Goal: Transaction & Acquisition: Purchase product/service

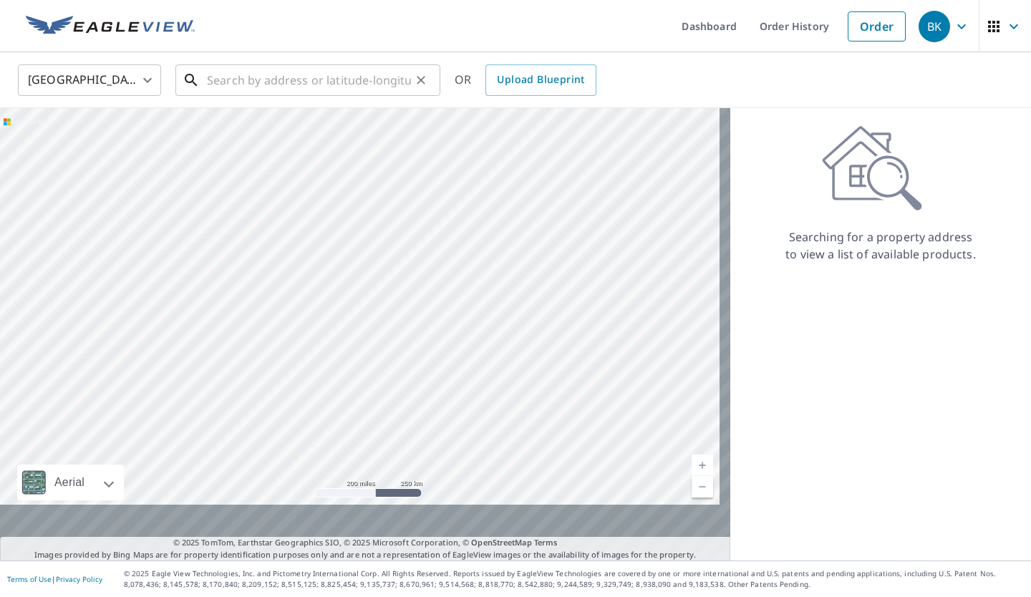
click at [237, 79] on input "text" at bounding box center [309, 80] width 204 height 40
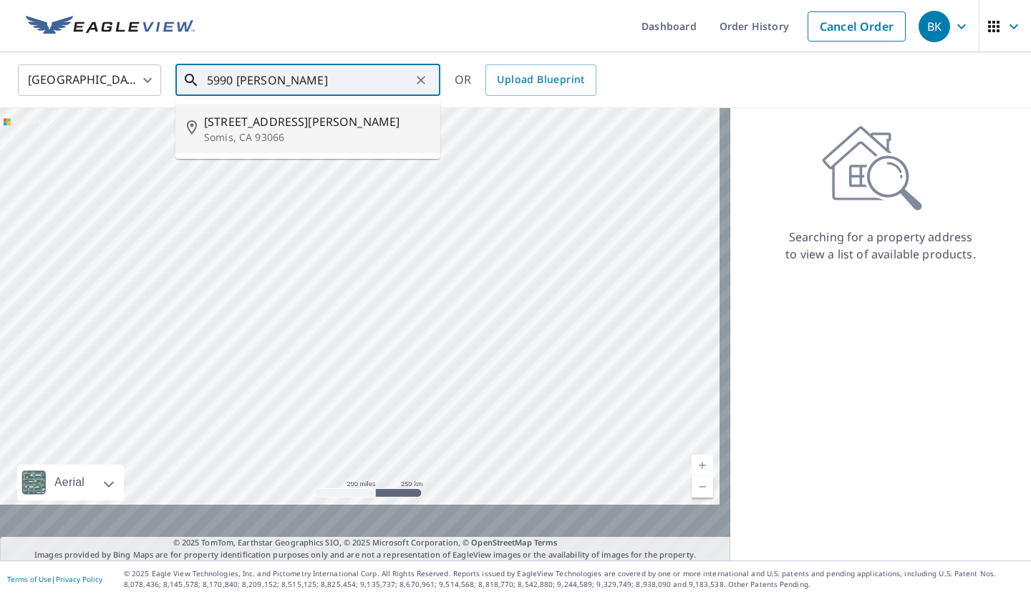
click at [341, 130] on span "[STREET_ADDRESS][PERSON_NAME]" at bounding box center [316, 121] width 225 height 17
type input "[STREET_ADDRESS][PERSON_NAME][PERSON_NAME]"
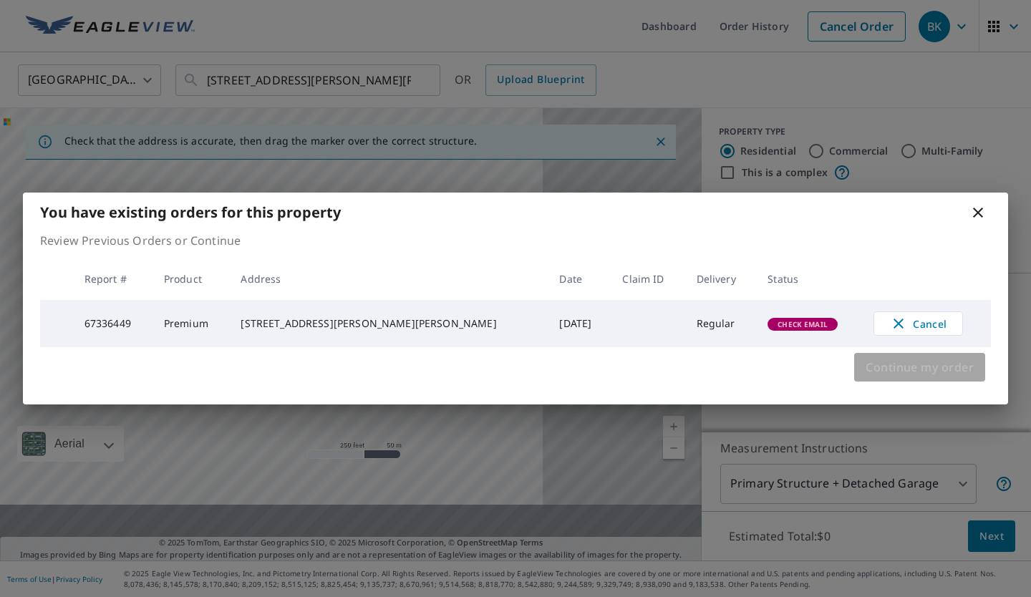
click at [939, 377] on span "Continue my order" at bounding box center [920, 367] width 108 height 20
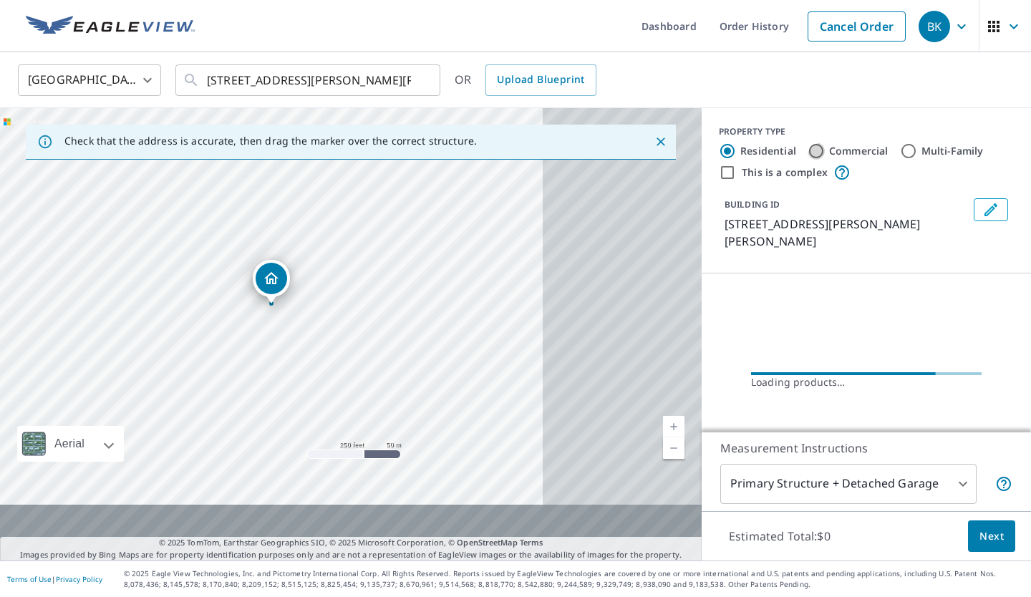
click at [808, 160] on input "Commercial" at bounding box center [816, 151] width 17 height 17
radio input "true"
type input "4"
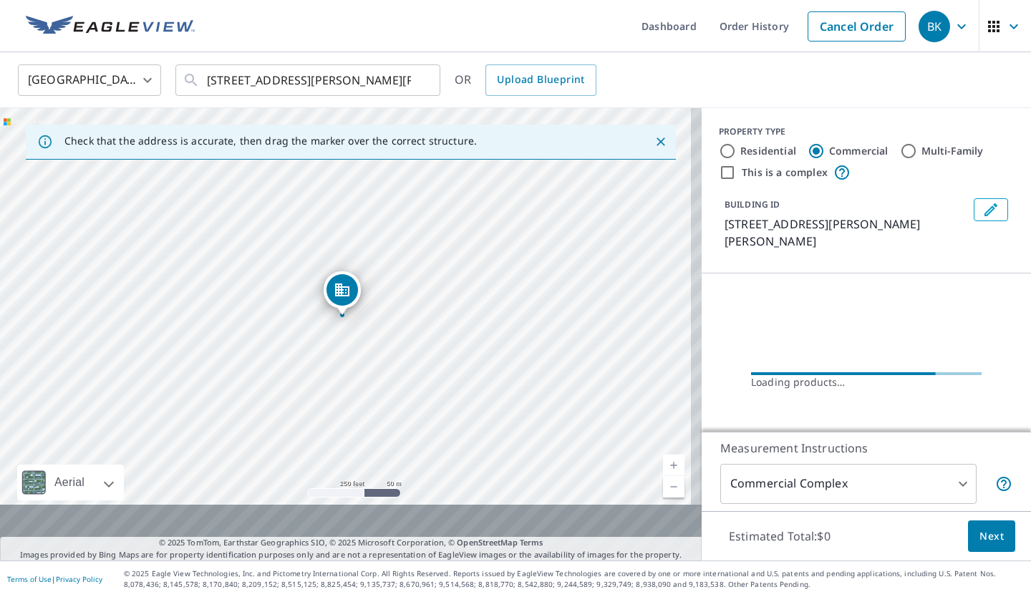
drag, startPoint x: 264, startPoint y: 286, endPoint x: 335, endPoint y: 299, distance: 71.9
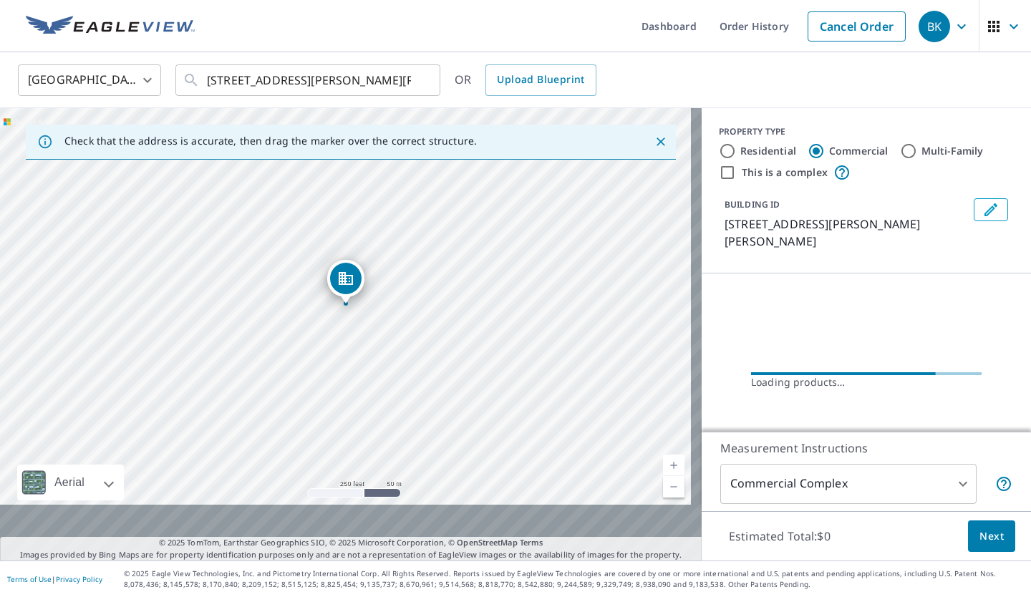
click at [353, 279] on icon "Dropped pin, building 1, Commercial property, 5990 Solano Verde Dr Somis, CA 93…" at bounding box center [346, 278] width 14 height 13
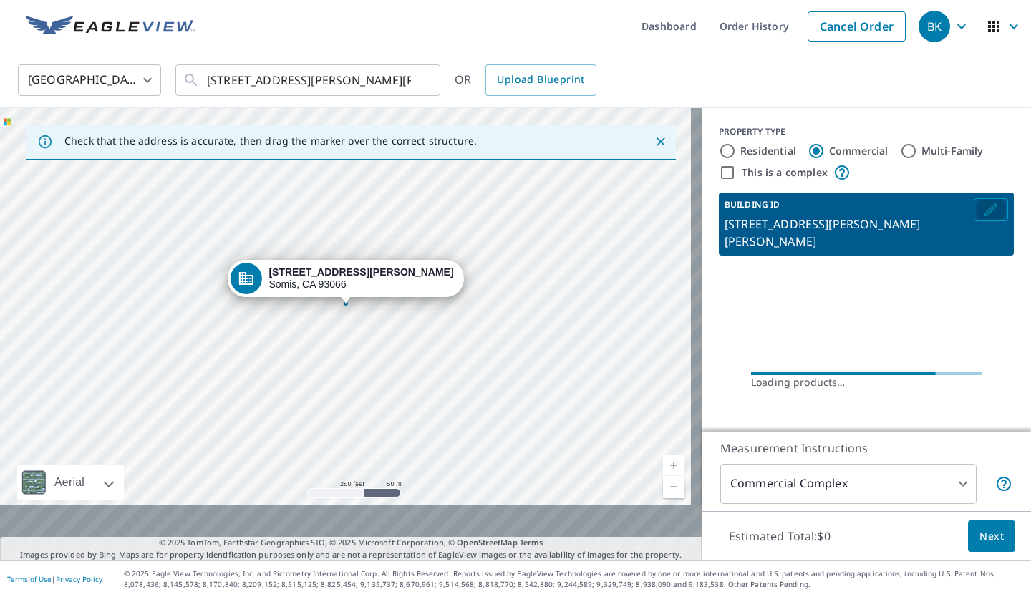
click at [983, 218] on icon "Edit building 1" at bounding box center [991, 209] width 17 height 17
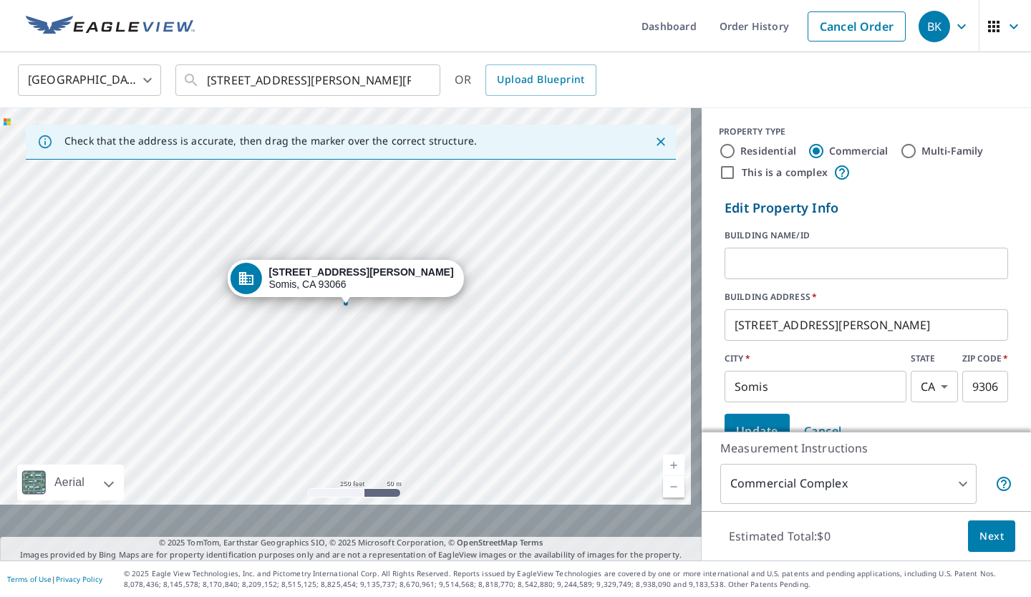
click at [361, 289] on div "[STREET_ADDRESS][PERSON_NAME][PERSON_NAME]" at bounding box center [361, 278] width 185 height 24
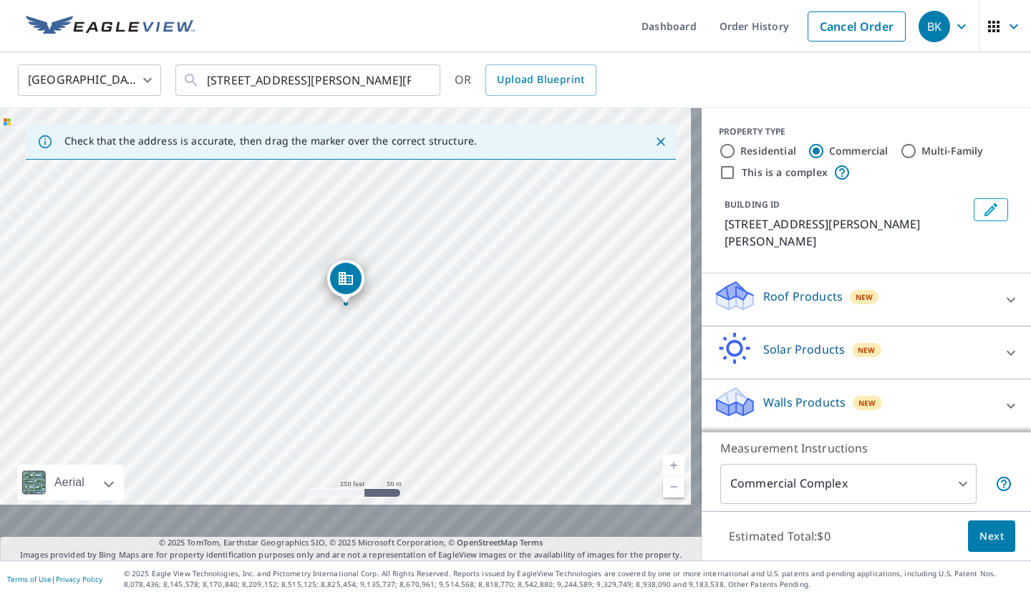
click at [725, 181] on input "This is a complex" at bounding box center [727, 172] width 17 height 17
checkbox input "true"
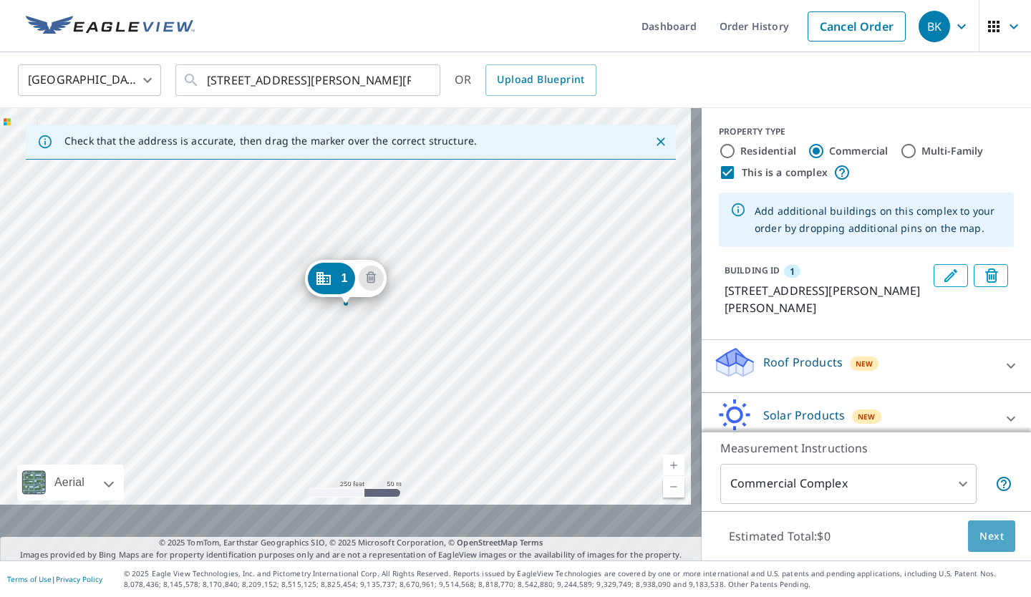
click at [980, 528] on span "Next" at bounding box center [992, 537] width 24 height 18
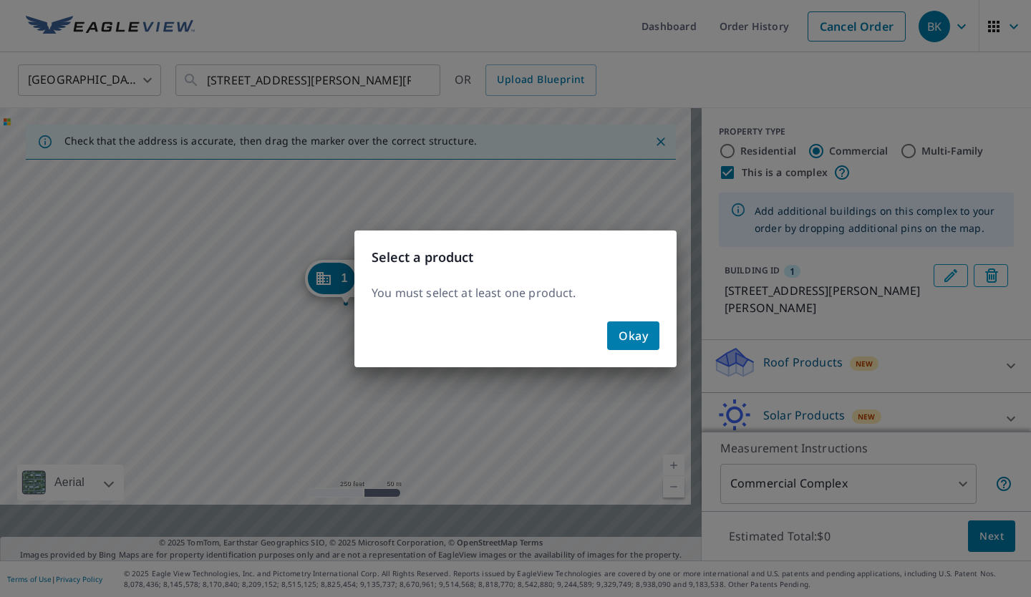
click at [650, 350] on button "Okay" at bounding box center [633, 336] width 52 height 29
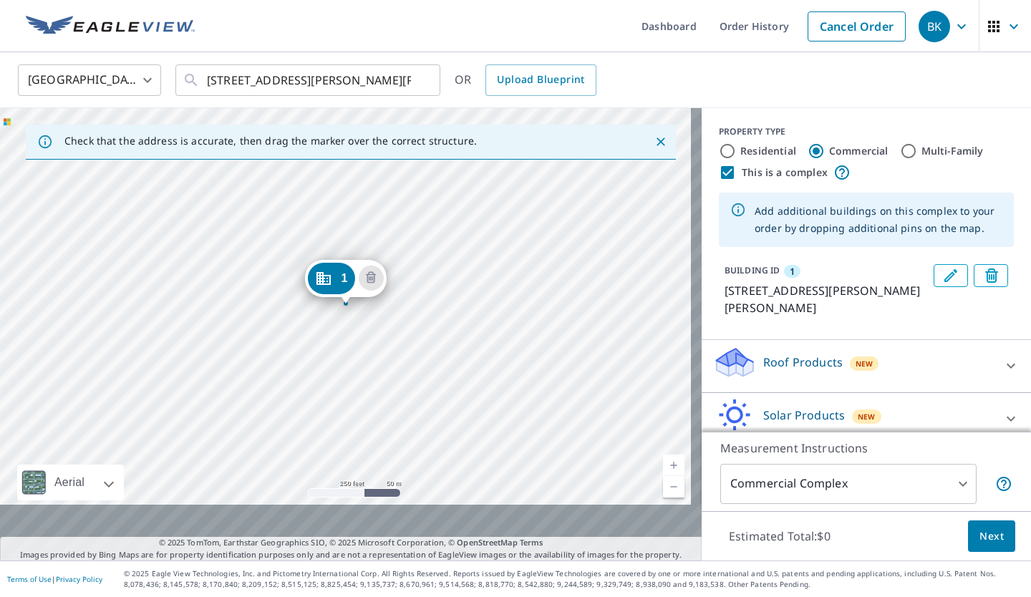
click at [330, 281] on icon "Dropped pin, building 1, Commercial property, 5990 Solano Verde Dr Somis, CA 93…" at bounding box center [323, 278] width 14 height 13
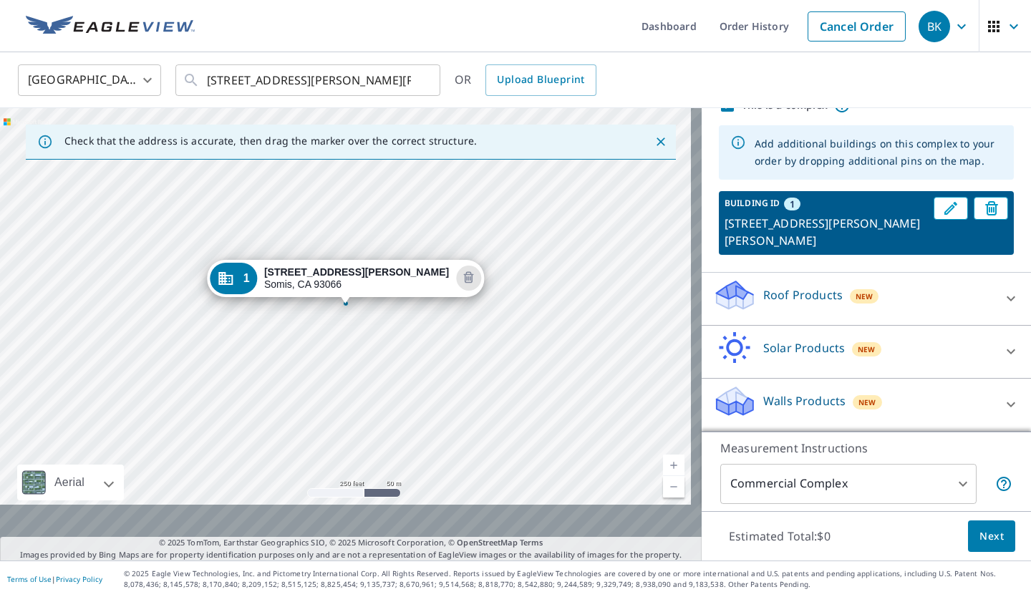
scroll to position [215, 0]
click at [1003, 290] on icon at bounding box center [1011, 298] width 17 height 17
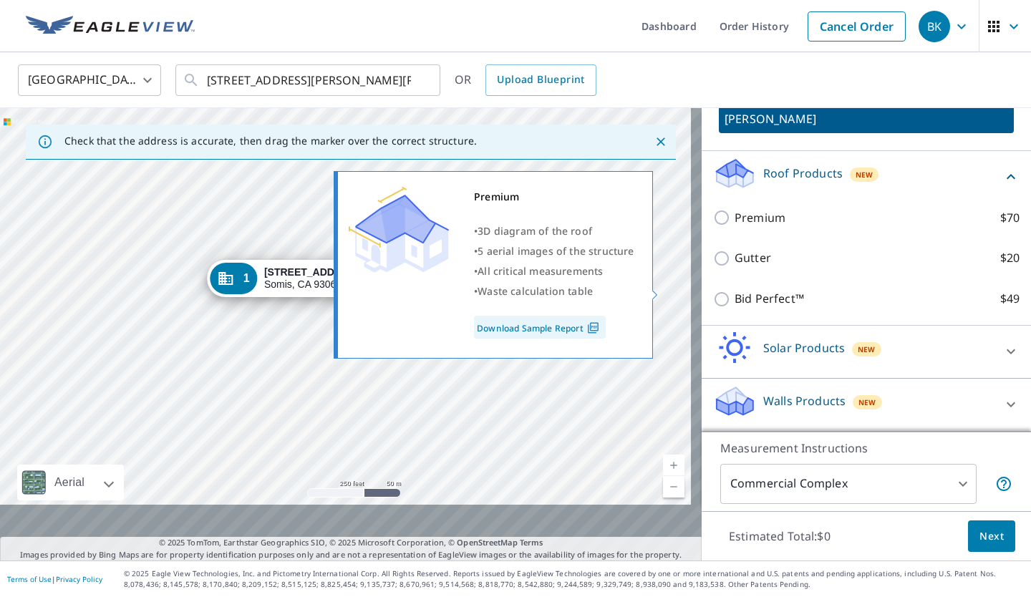
click at [720, 226] on input "Premium $70" at bounding box center [723, 217] width 21 height 17
checkbox input "true"
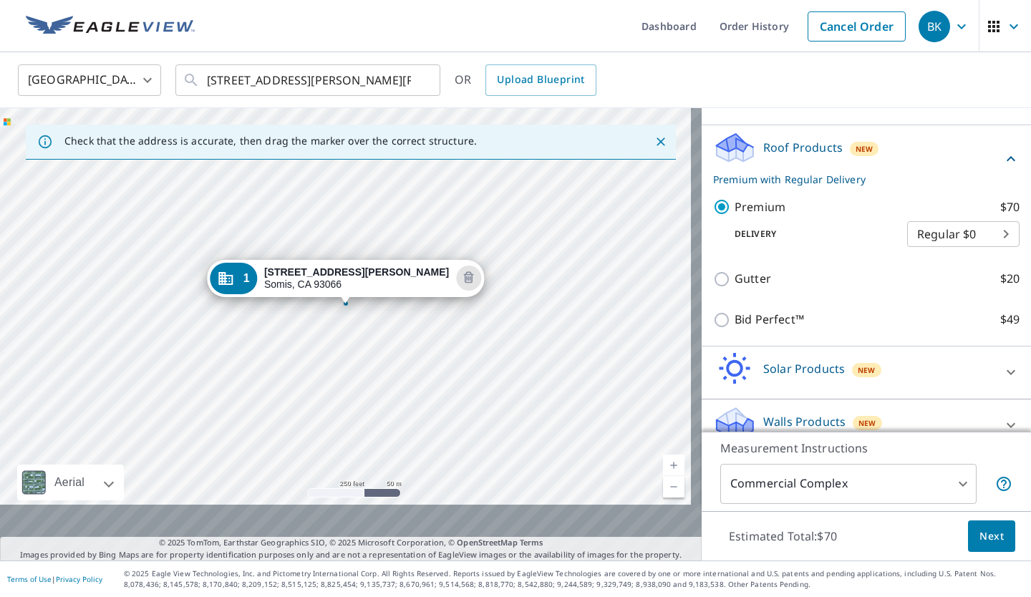
click at [980, 528] on span "Next" at bounding box center [992, 537] width 24 height 18
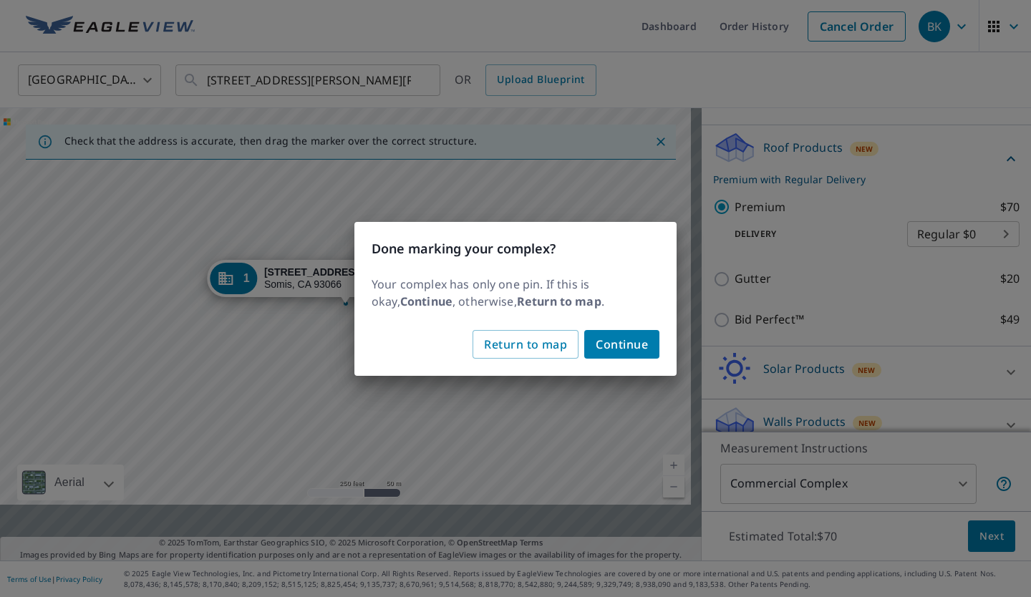
click at [617, 354] on span "Continue" at bounding box center [622, 344] width 52 height 20
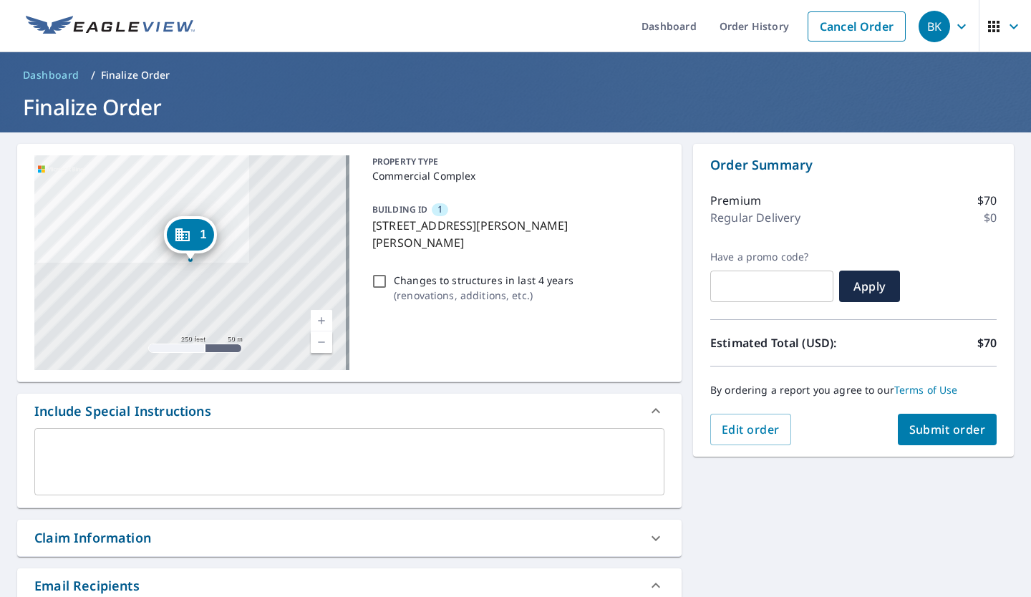
click at [931, 438] on span "Submit order" at bounding box center [947, 430] width 77 height 16
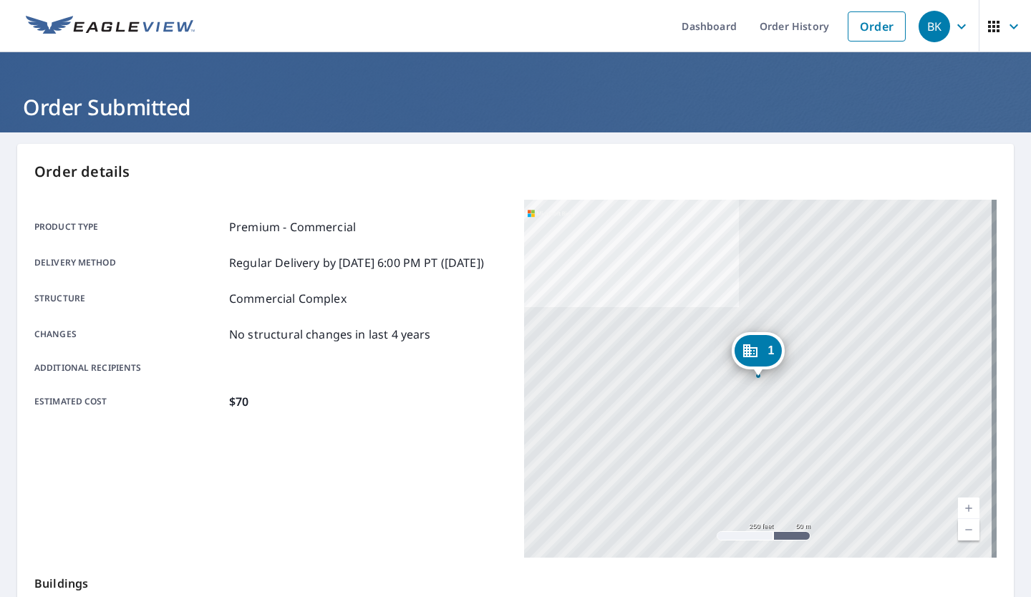
click at [746, 357] on icon "Dropped pin, building 1, Commercial property, 5990 Solano Verde Dr Somis, CA 93…" at bounding box center [750, 350] width 14 height 13
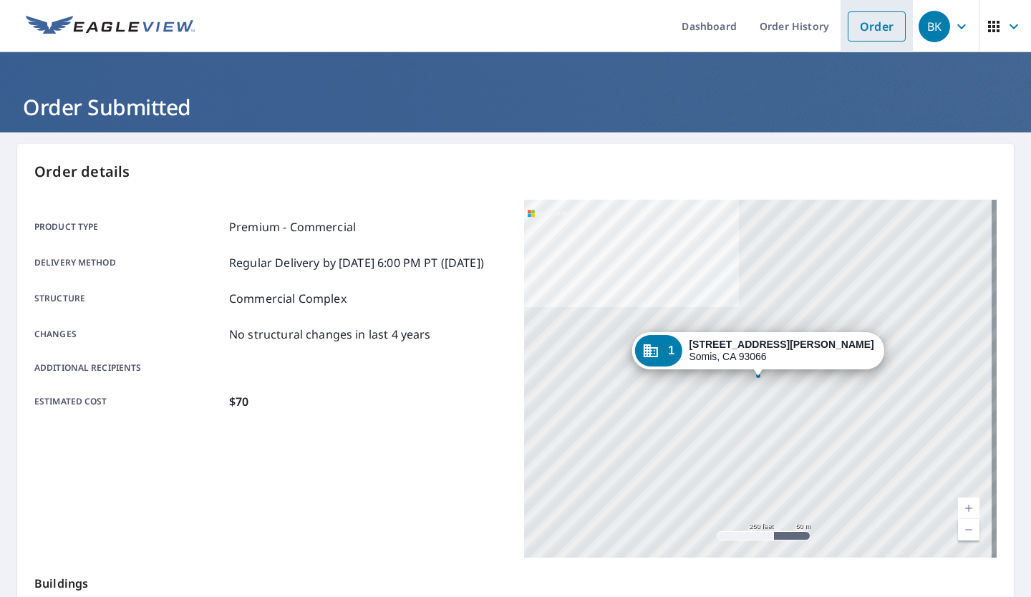
drag, startPoint x: 817, startPoint y: 17, endPoint x: 794, endPoint y: 16, distance: 23.0
click at [848, 17] on link "Order" at bounding box center [877, 26] width 58 height 30
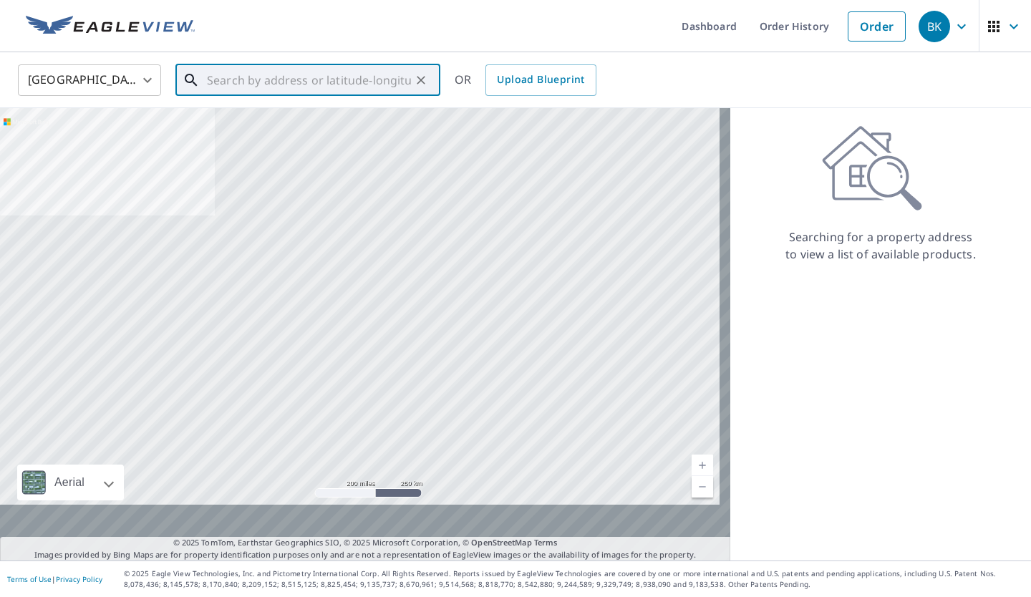
click at [235, 75] on input "text" at bounding box center [309, 80] width 204 height 40
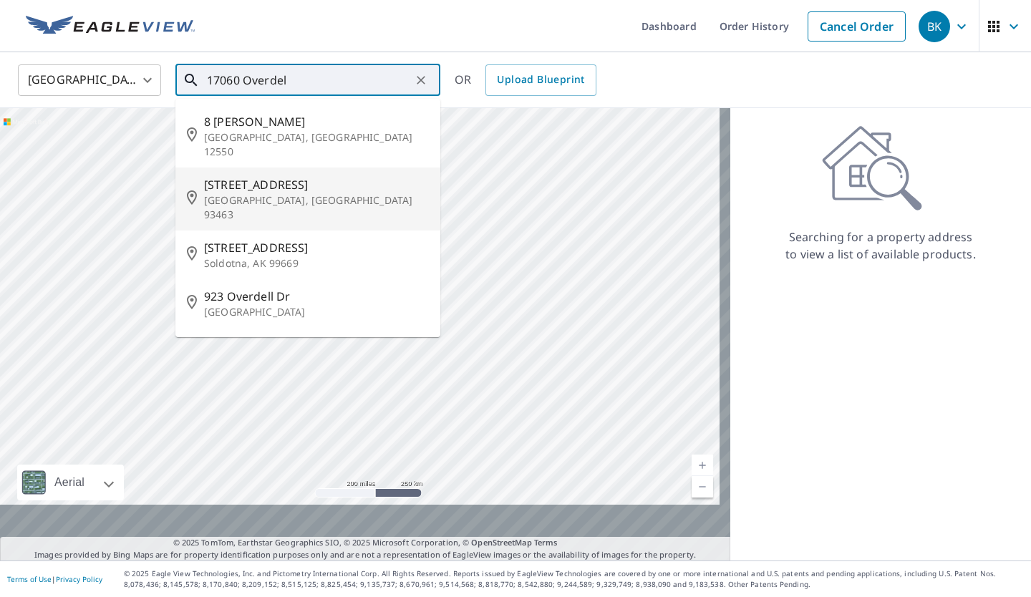
click at [274, 216] on p "[GEOGRAPHIC_DATA], [GEOGRAPHIC_DATA] 93463" at bounding box center [316, 207] width 225 height 29
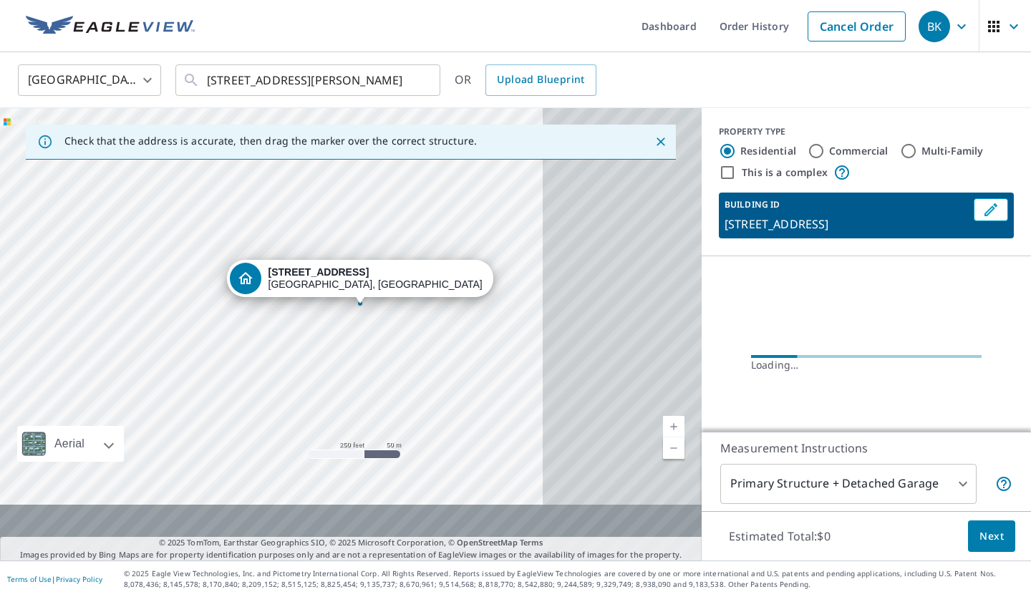
click at [363, 285] on div "[STREET_ADDRESS][PERSON_NAME]" at bounding box center [376, 278] width 215 height 24
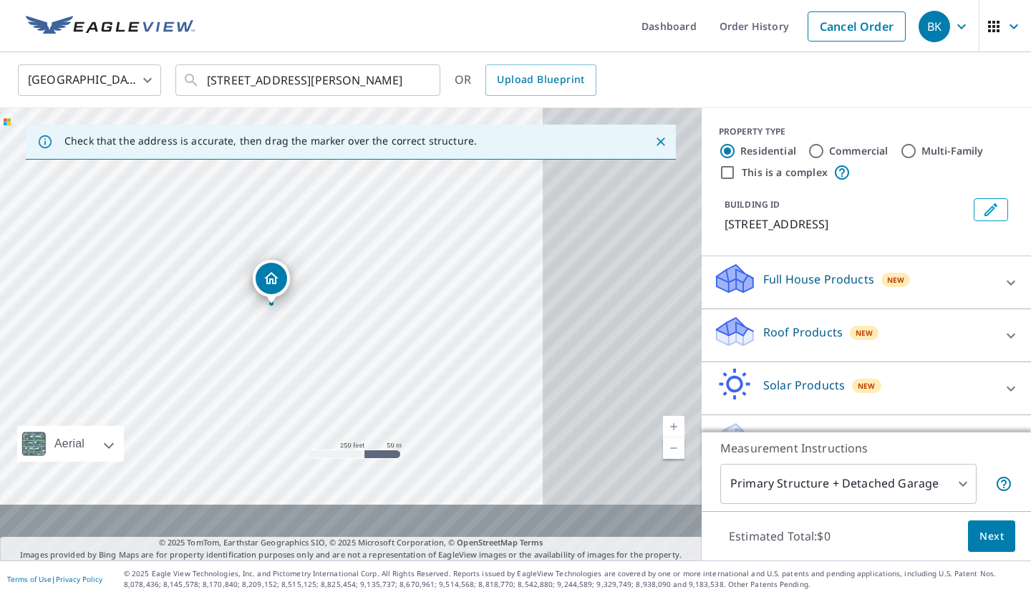
click at [271, 279] on icon "Dropped pin, building 1, Residential property, 1710 Overdel Ln Solvang, CA 93463" at bounding box center [271, 278] width 14 height 12
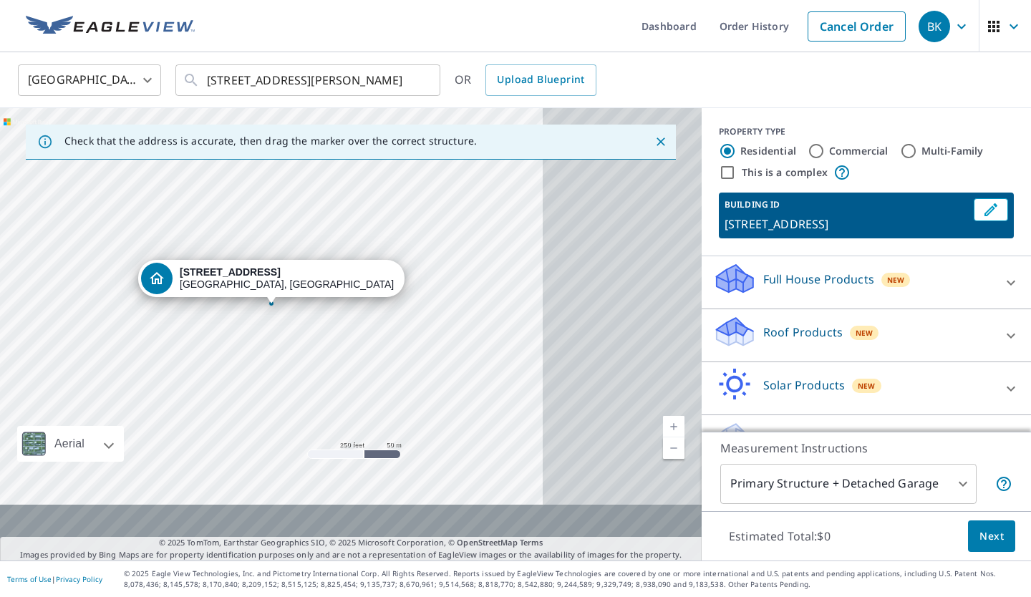
click at [311, 333] on div "[STREET_ADDRESS][PERSON_NAME]" at bounding box center [351, 334] width 702 height 453
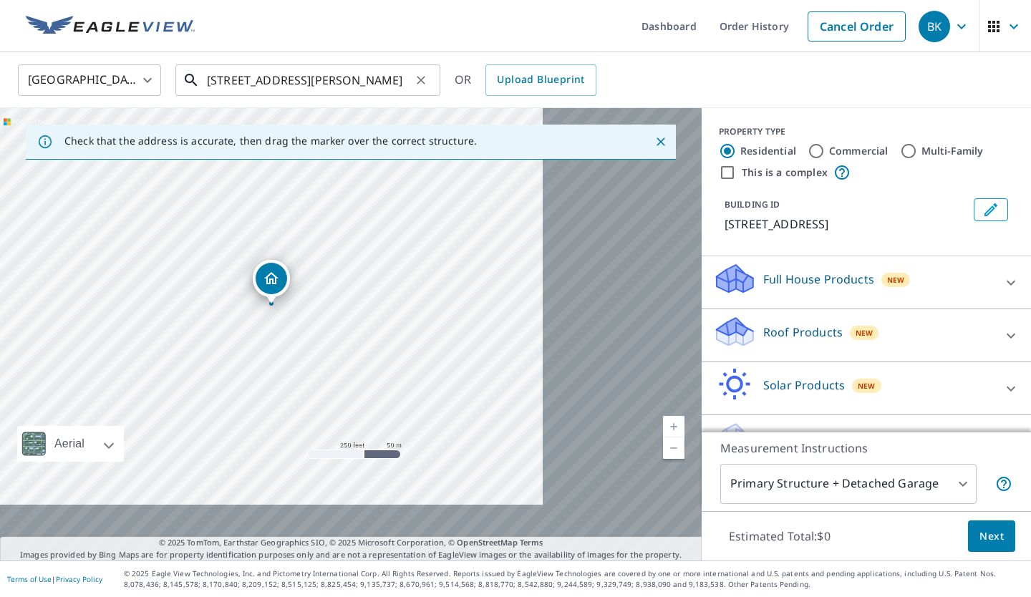
click at [273, 79] on input "[STREET_ADDRESS][PERSON_NAME]" at bounding box center [309, 80] width 204 height 40
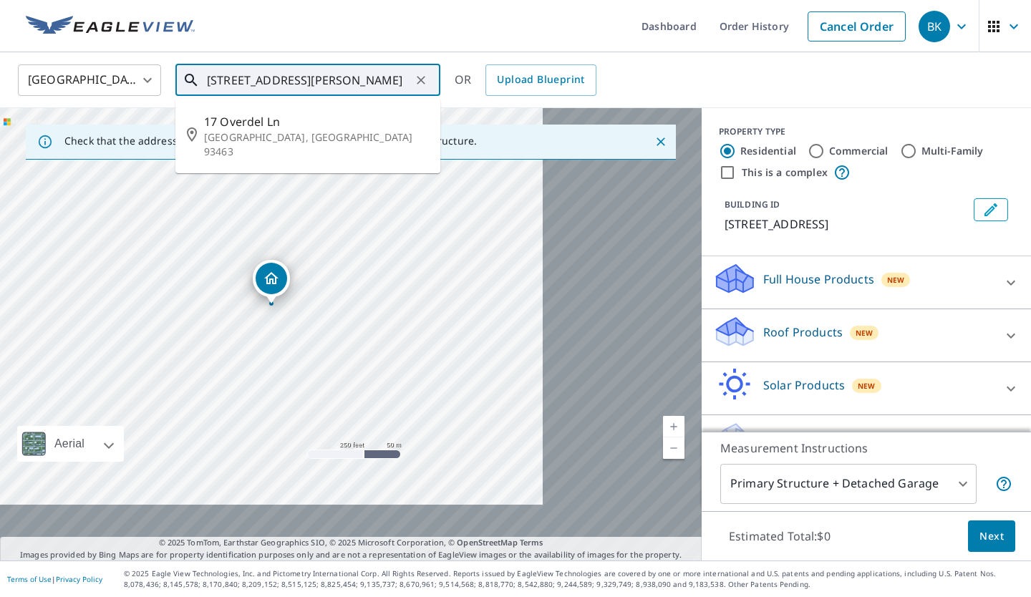
type input "[STREET_ADDRESS][PERSON_NAME]"
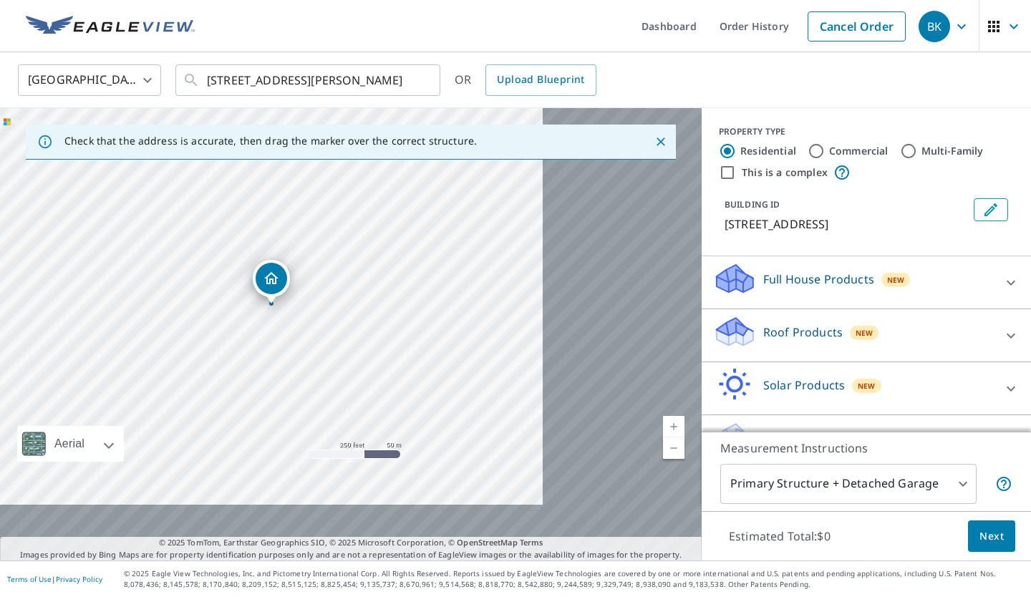
click at [277, 270] on icon "Dropped pin, building 1, Residential property, 1706 Overdel Ln Solvang, CA 93463" at bounding box center [271, 278] width 17 height 17
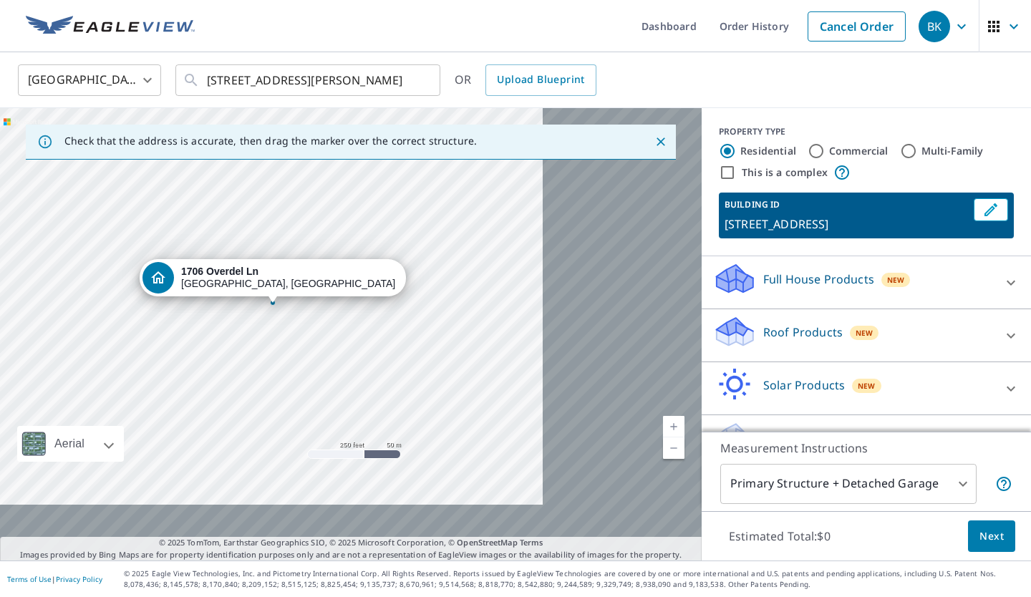
drag, startPoint x: 282, startPoint y: 259, endPoint x: 266, endPoint y: 284, distance: 30.0
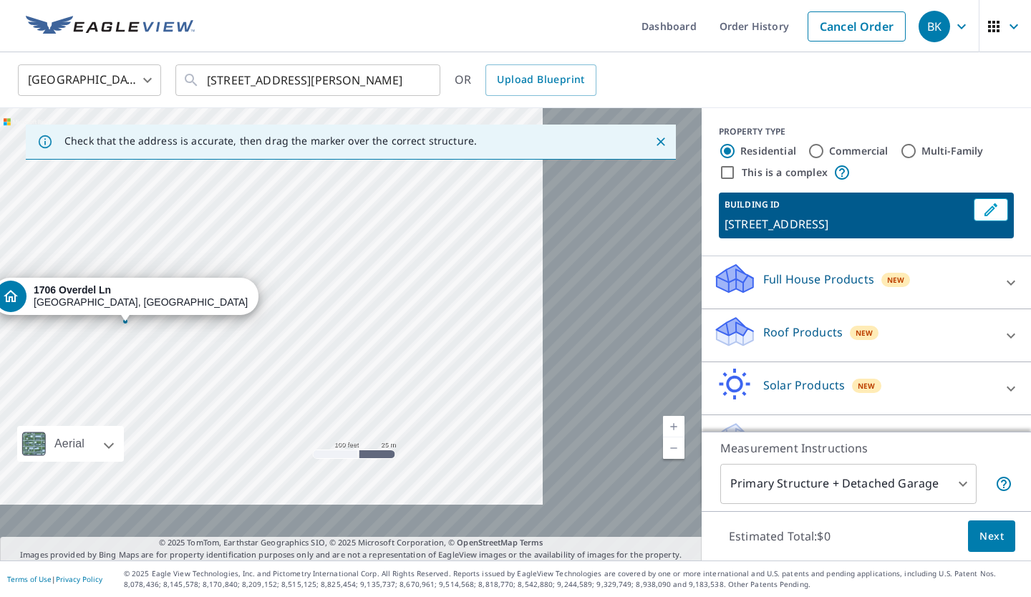
drag, startPoint x: 134, startPoint y: 281, endPoint x: 122, endPoint y: 293, distance: 16.7
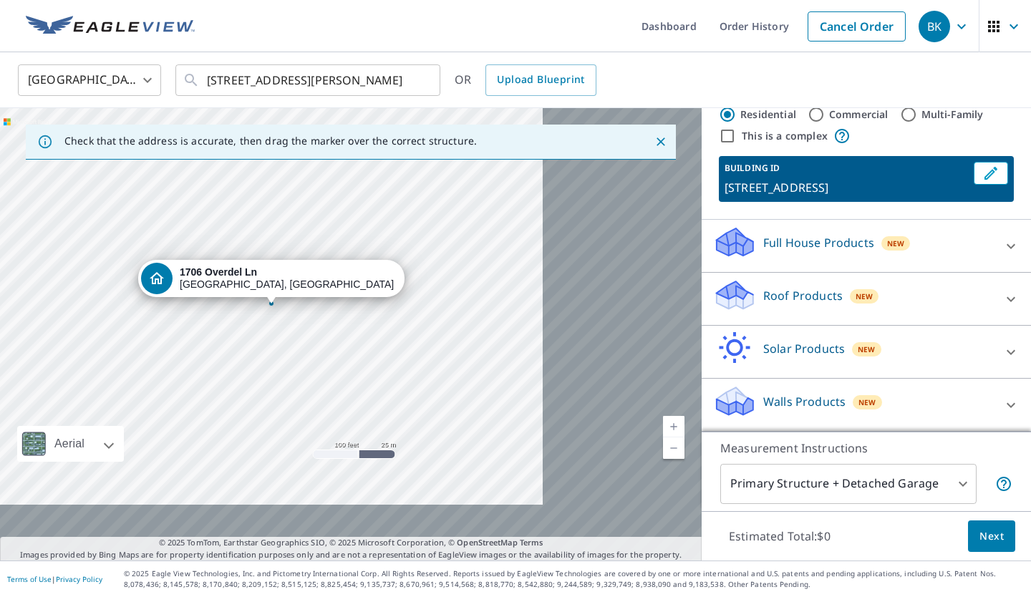
scroll to position [211, 0]
click at [1003, 291] on icon at bounding box center [1011, 299] width 17 height 17
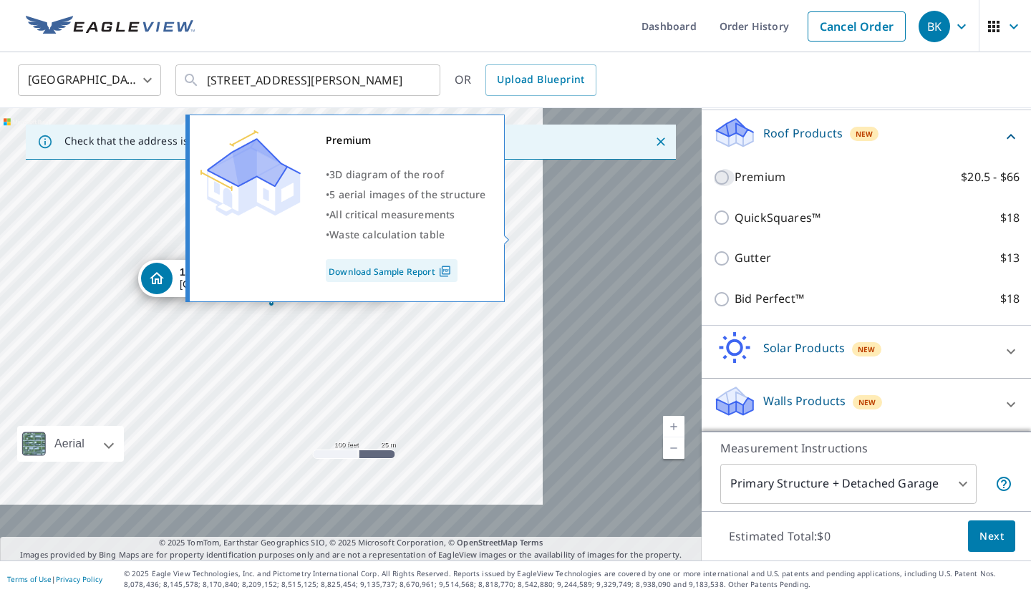
click at [713, 186] on input "Premium $20.5 - $66" at bounding box center [723, 177] width 21 height 17
checkbox input "true"
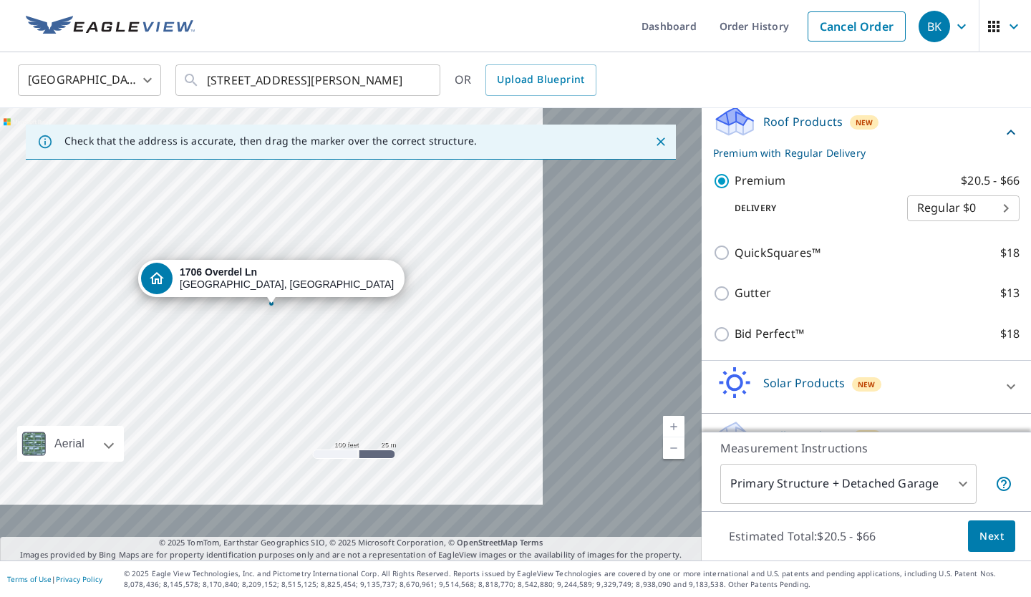
click at [980, 528] on span "Next" at bounding box center [992, 537] width 24 height 18
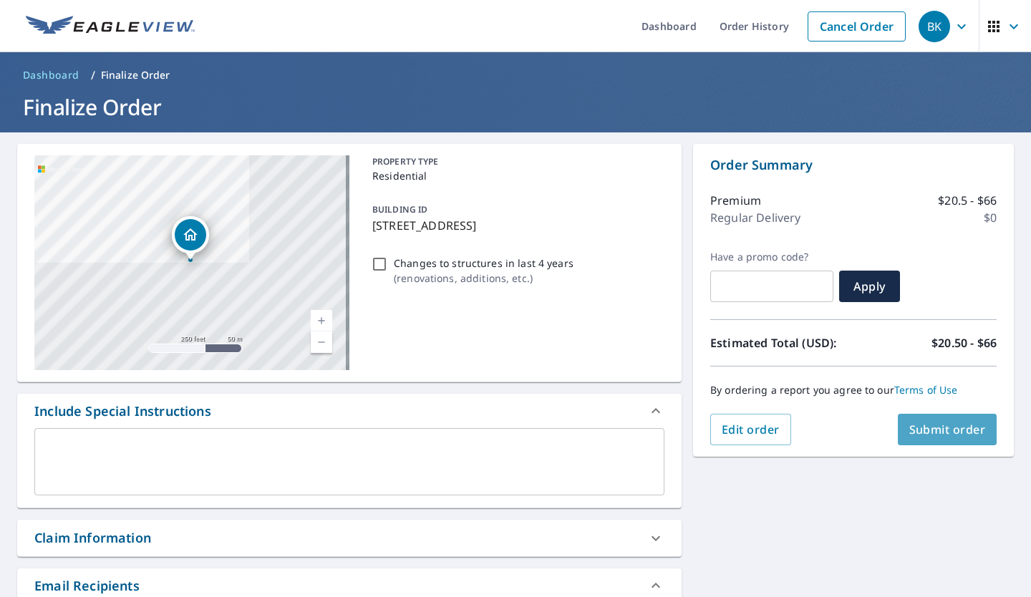
click at [909, 438] on span "Submit order" at bounding box center [947, 430] width 77 height 16
